Goal: Transaction & Acquisition: Purchase product/service

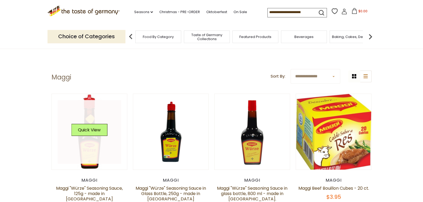
click at [91, 148] on link at bounding box center [90, 132] width 64 height 64
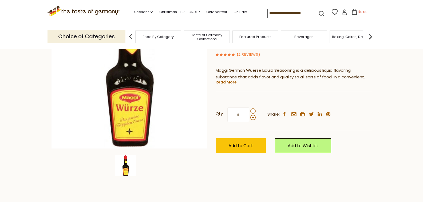
scroll to position [64, 0]
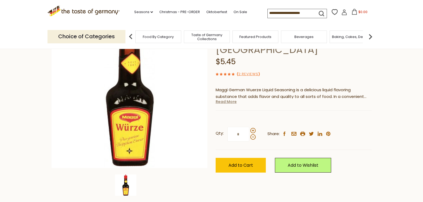
click at [225, 99] on link "Read More" at bounding box center [226, 101] width 21 height 5
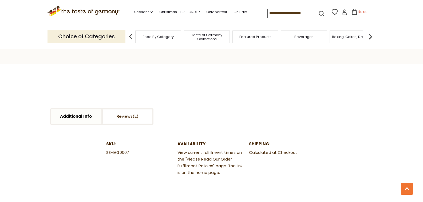
scroll to position [233, 0]
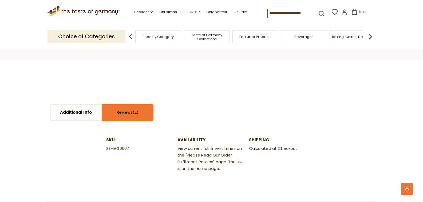
click at [125, 105] on link "Reviews" at bounding box center [127, 112] width 51 height 15
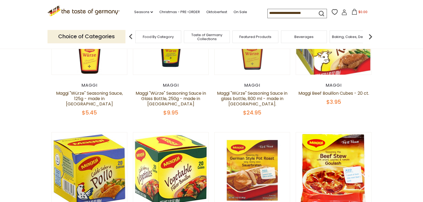
scroll to position [96, 0]
